Goal: Task Accomplishment & Management: Manage account settings

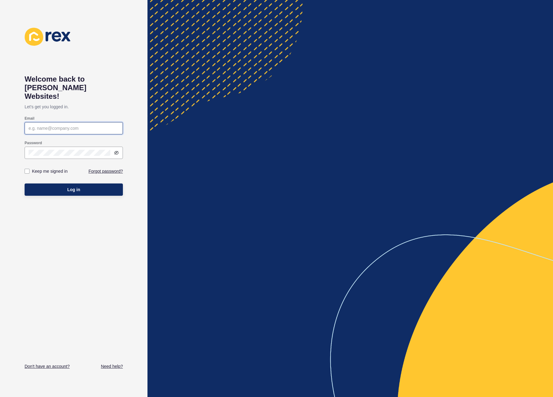
click at [48, 125] on input "Email" at bounding box center [74, 128] width 90 height 6
type input "[PERSON_NAME][EMAIL_ADDRESS][DOMAIN_NAME]"
click at [60, 184] on button "Log in" at bounding box center [74, 190] width 98 height 12
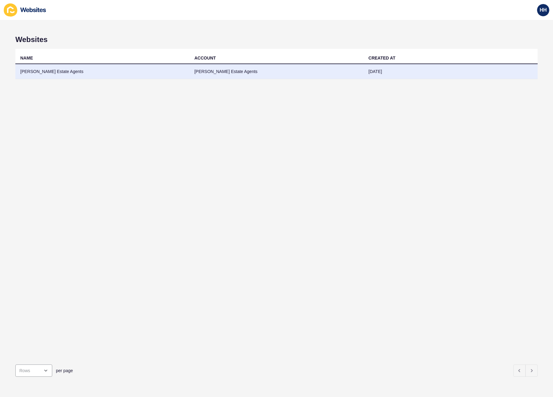
click at [45, 72] on td "[PERSON_NAME] Estate Agents" at bounding box center [102, 71] width 174 height 15
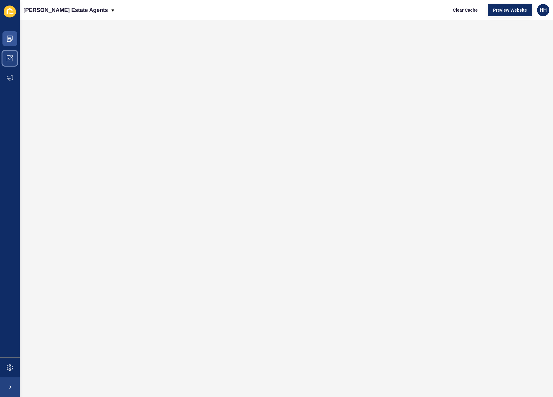
click at [14, 60] on span at bounding box center [10, 59] width 20 height 20
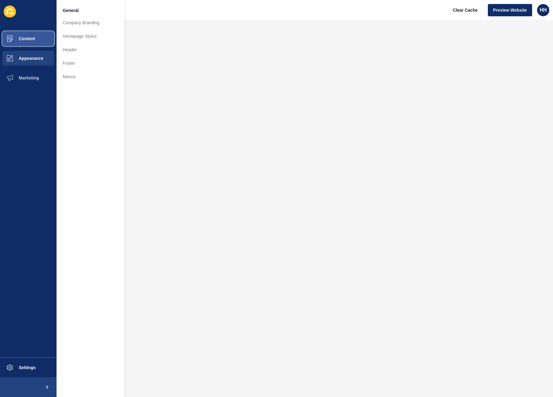
click at [25, 41] on button "Content" at bounding box center [28, 39] width 57 height 20
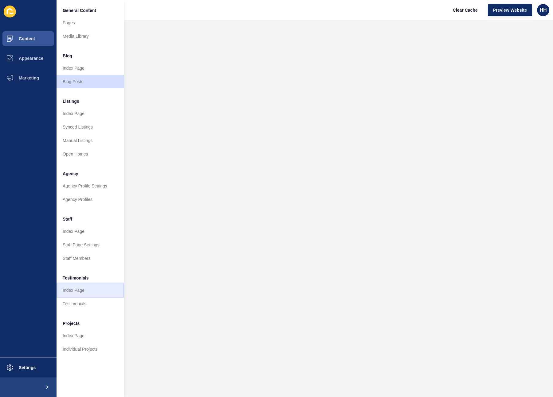
click at [92, 290] on link "Index Page" at bounding box center [91, 291] width 68 height 14
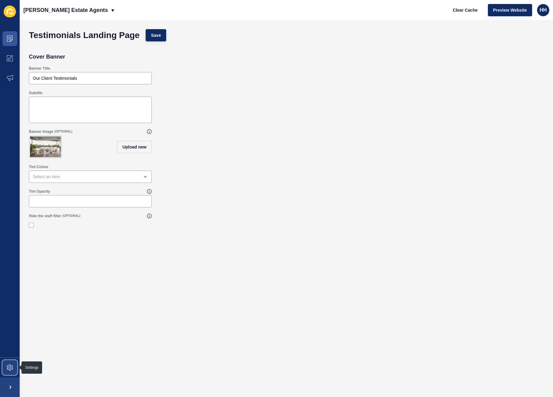
click at [8, 365] on icon at bounding box center [10, 368] width 6 height 6
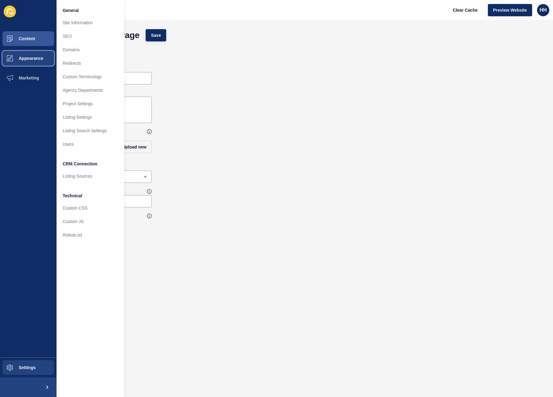
click at [30, 60] on span "Appearance" at bounding box center [21, 58] width 44 height 5
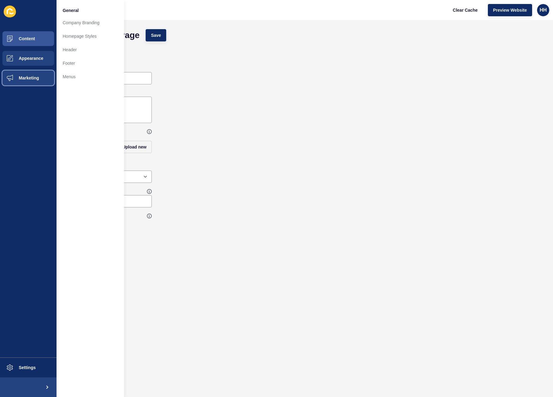
click at [26, 76] on span "Marketing" at bounding box center [19, 78] width 40 height 5
click at [39, 37] on button "Content" at bounding box center [28, 39] width 57 height 20
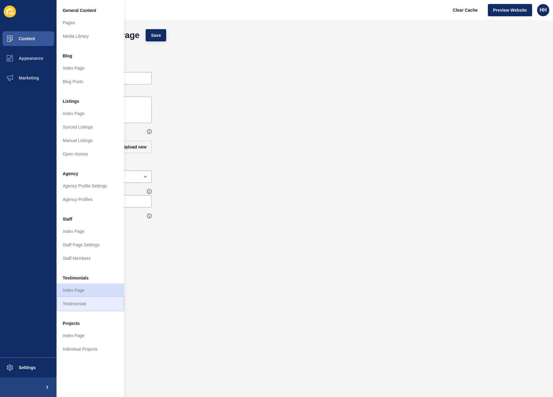
click at [88, 302] on link "Testimonials" at bounding box center [91, 304] width 68 height 14
